Goal: Transaction & Acquisition: Download file/media

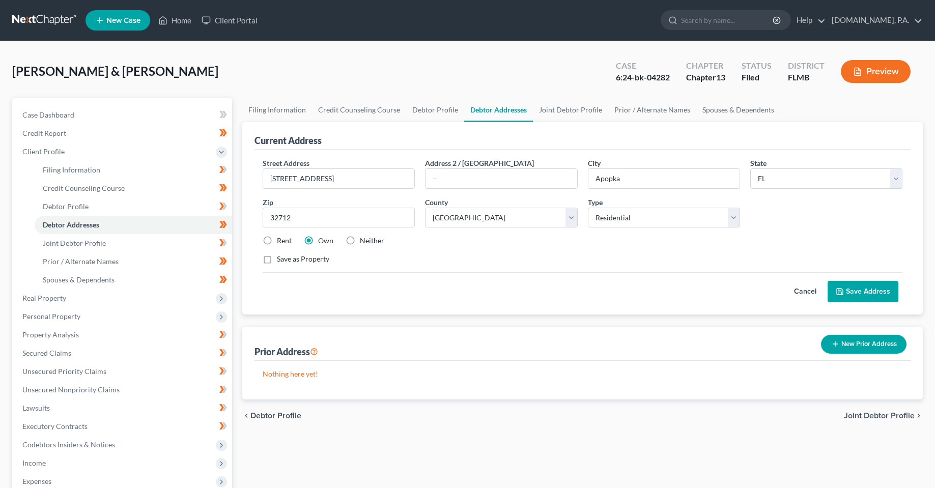
select select "9"
select select "47"
select select "0"
click at [178, 20] on link "Home" at bounding box center [174, 20] width 43 height 18
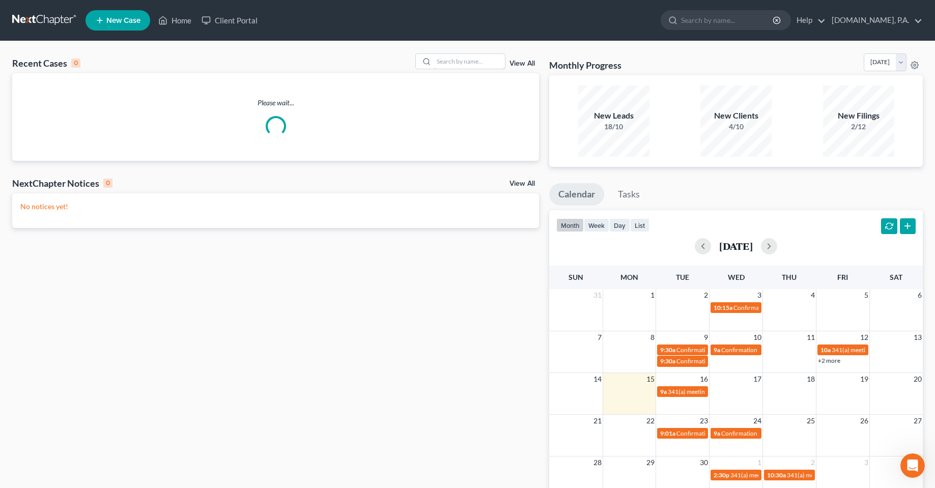
drag, startPoint x: 451, startPoint y: 55, endPoint x: 447, endPoint y: 48, distance: 8.2
click at [448, 51] on div "Recent Cases 0 View All Please wait... NextChapter Notices 0 View All No notice…" at bounding box center [467, 305] width 935 height 528
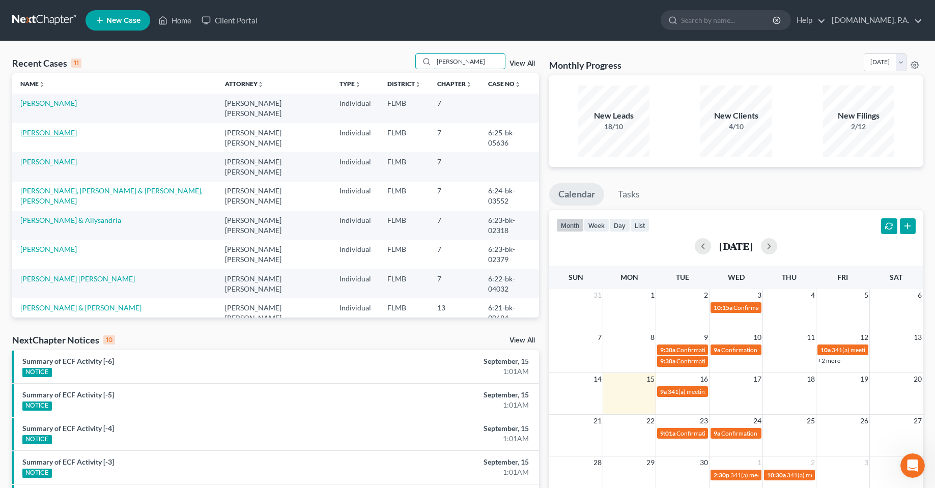
type input "[PERSON_NAME]"
click at [56, 128] on link "[PERSON_NAME]" at bounding box center [48, 132] width 56 height 9
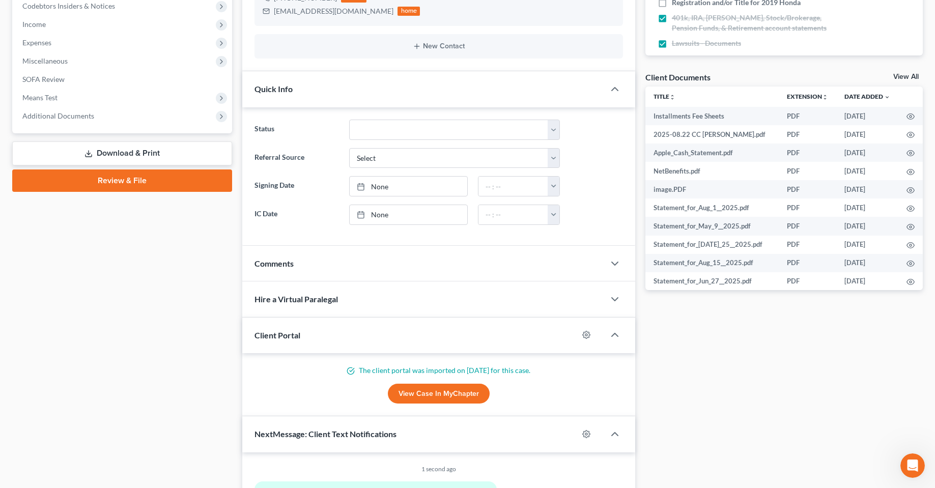
scroll to position [400, 0]
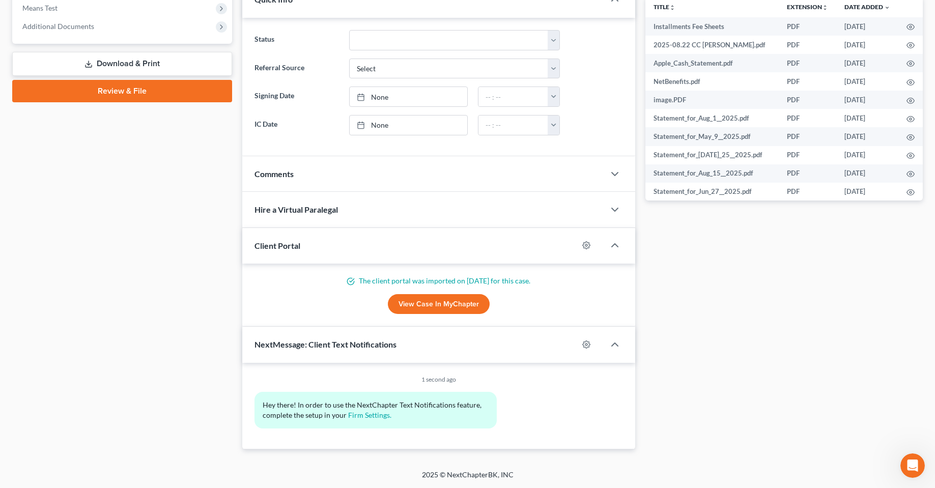
click at [124, 63] on link "Download & Print" at bounding box center [122, 64] width 220 height 24
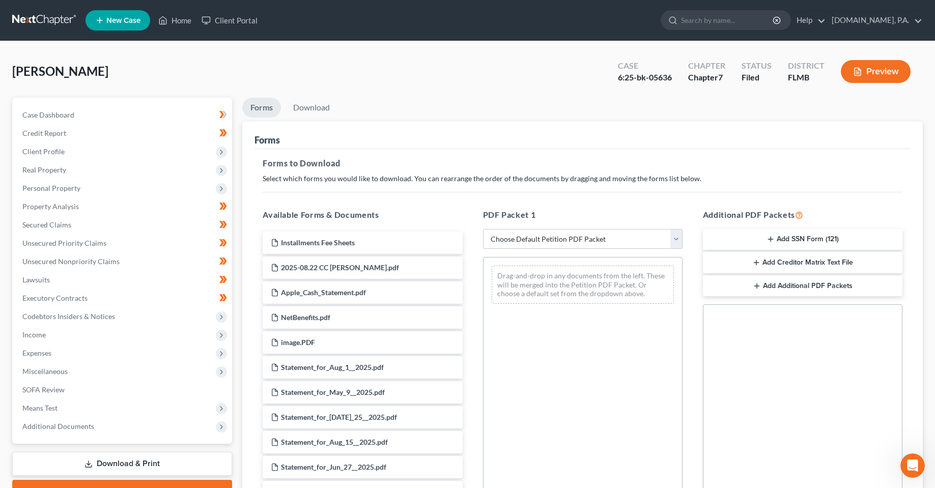
click at [587, 222] on div "PDF Packet 1 Choose Default Petition PDF Packet Complete Bankruptcy Petition (a…" at bounding box center [583, 372] width 220 height 345
click at [587, 236] on select "Choose Default Petition PDF Packet Complete Bankruptcy Petition (all forms and …" at bounding box center [582, 239] width 199 height 20
select select "4"
click at [483, 229] on select "Choose Default Petition PDF Packet Complete Bankruptcy Petition (all forms and …" at bounding box center [582, 239] width 199 height 20
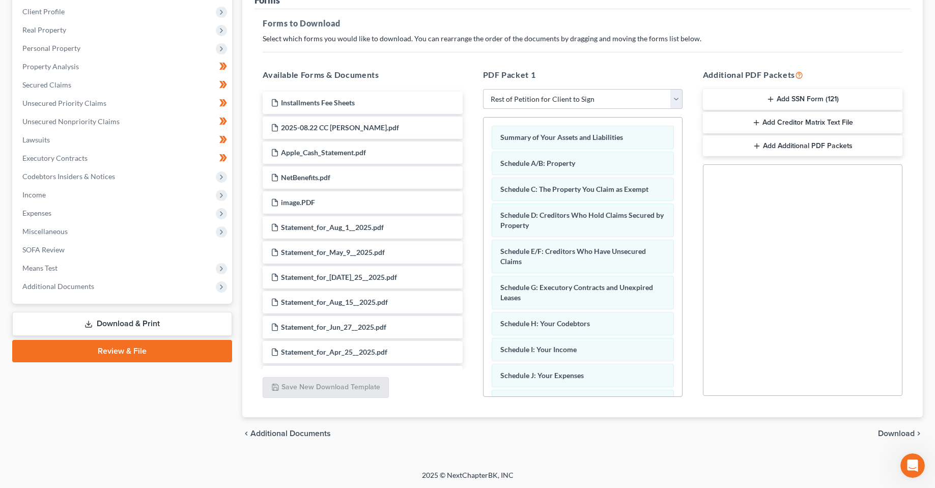
scroll to position [140, 0]
click at [887, 425] on div "chevron_left Additional Documents Download chevron_right" at bounding box center [582, 433] width 680 height 33
click at [889, 430] on span "Download" at bounding box center [896, 433] width 37 height 8
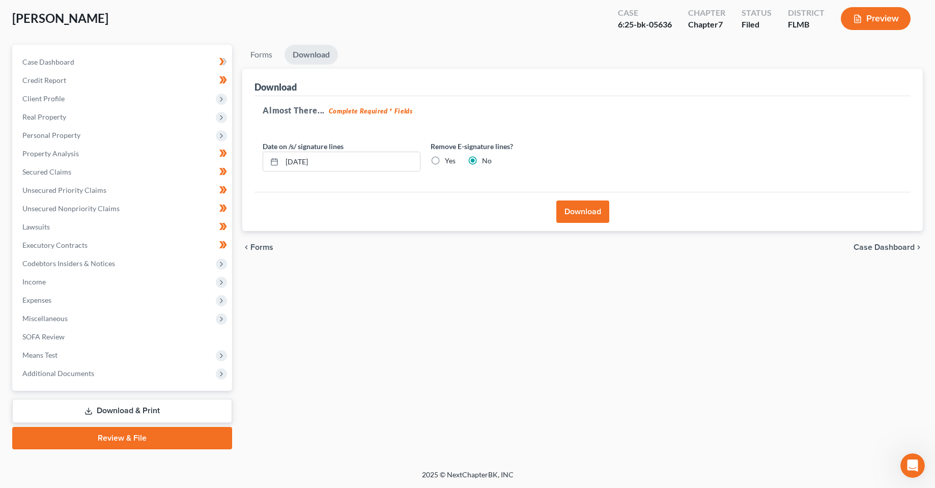
click at [584, 213] on button "Download" at bounding box center [582, 211] width 53 height 22
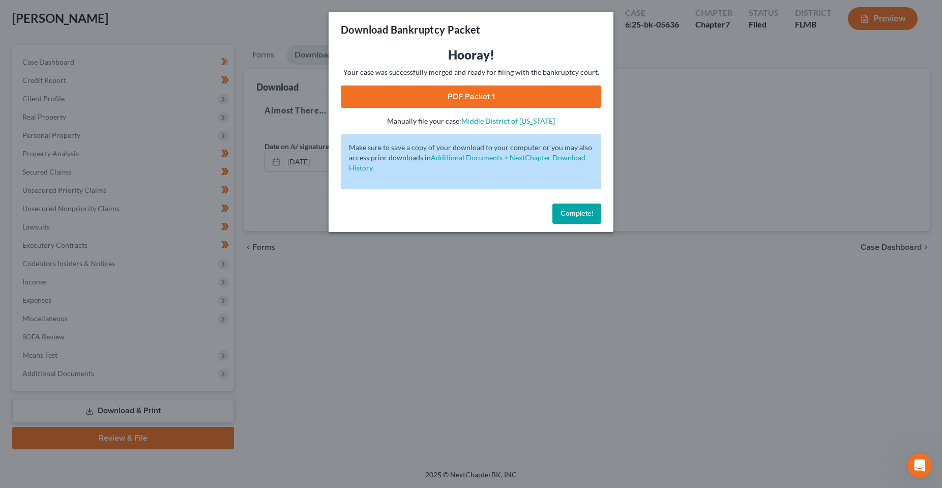
click at [458, 109] on div "Hooray! Your case was successfully merged and ready for filing with the bankrup…" at bounding box center [471, 86] width 261 height 79
click at [458, 99] on link "PDF Packet 1" at bounding box center [471, 96] width 261 height 22
click at [566, 222] on button "Complete!" at bounding box center [577, 214] width 49 height 20
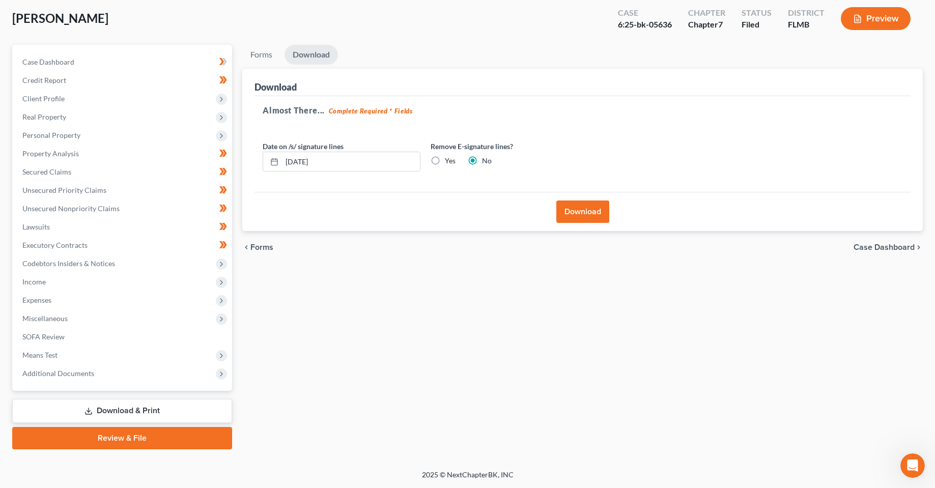
scroll to position [0, 0]
